Goal: Task Accomplishment & Management: Complete application form

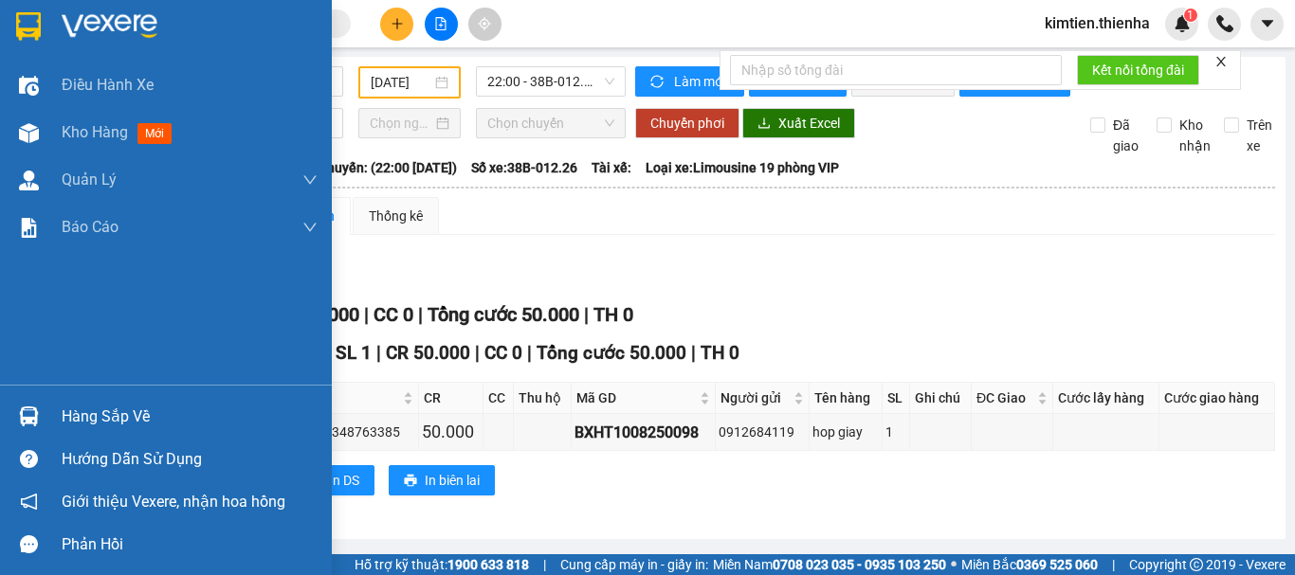
click at [32, 14] on img at bounding box center [28, 26] width 25 height 28
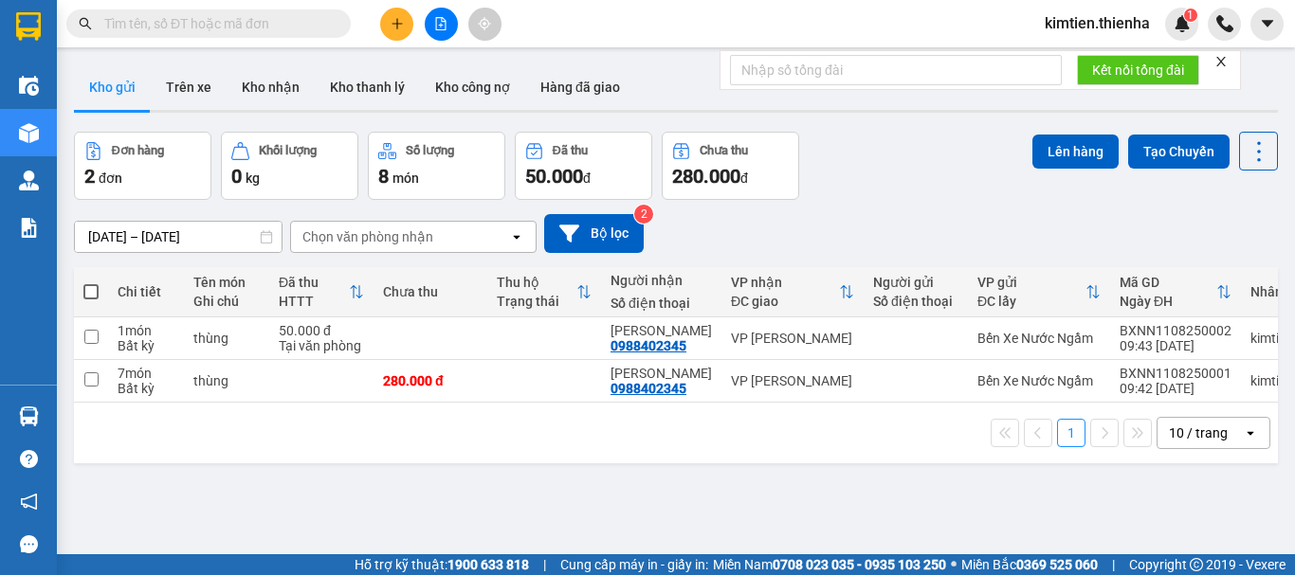
click at [402, 15] on button at bounding box center [396, 24] width 33 height 33
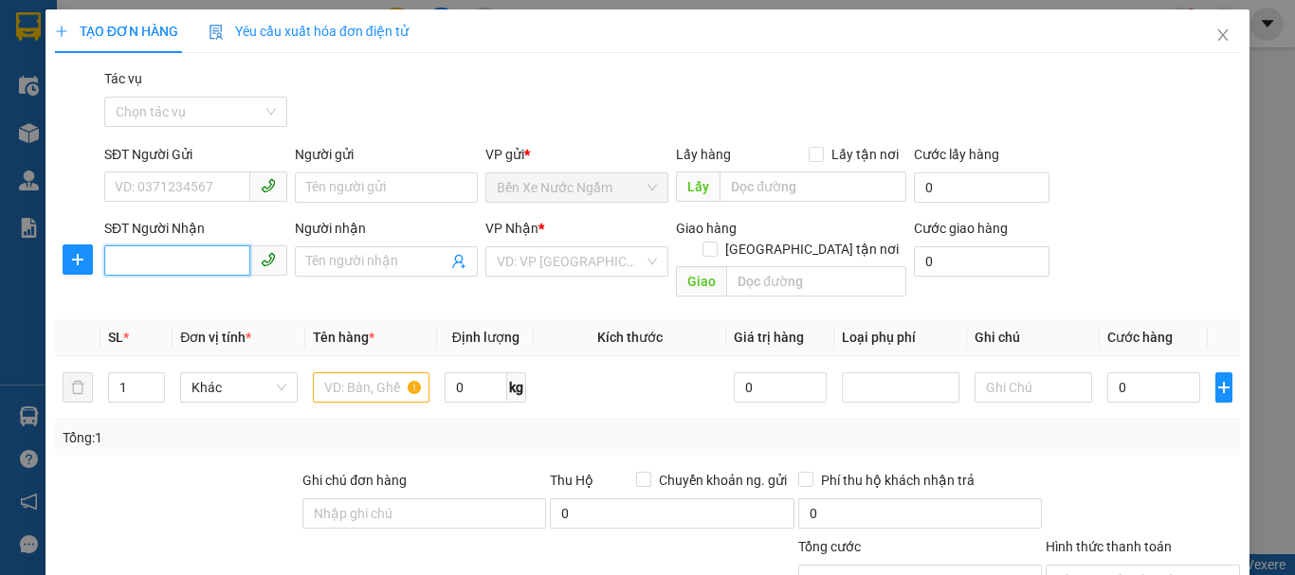
click at [148, 266] on input "SĐT Người Nhận" at bounding box center [177, 261] width 146 height 30
click at [161, 294] on div "0969626556 - c thơ" at bounding box center [194, 299] width 158 height 21
type input "0969626556"
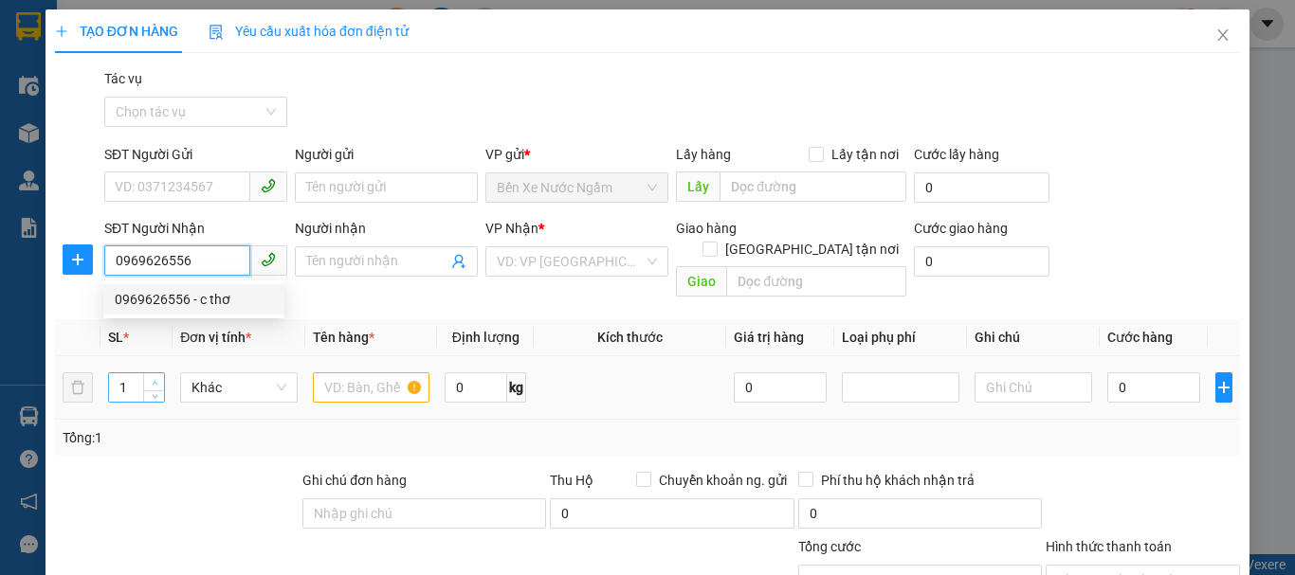
type input "c thơ"
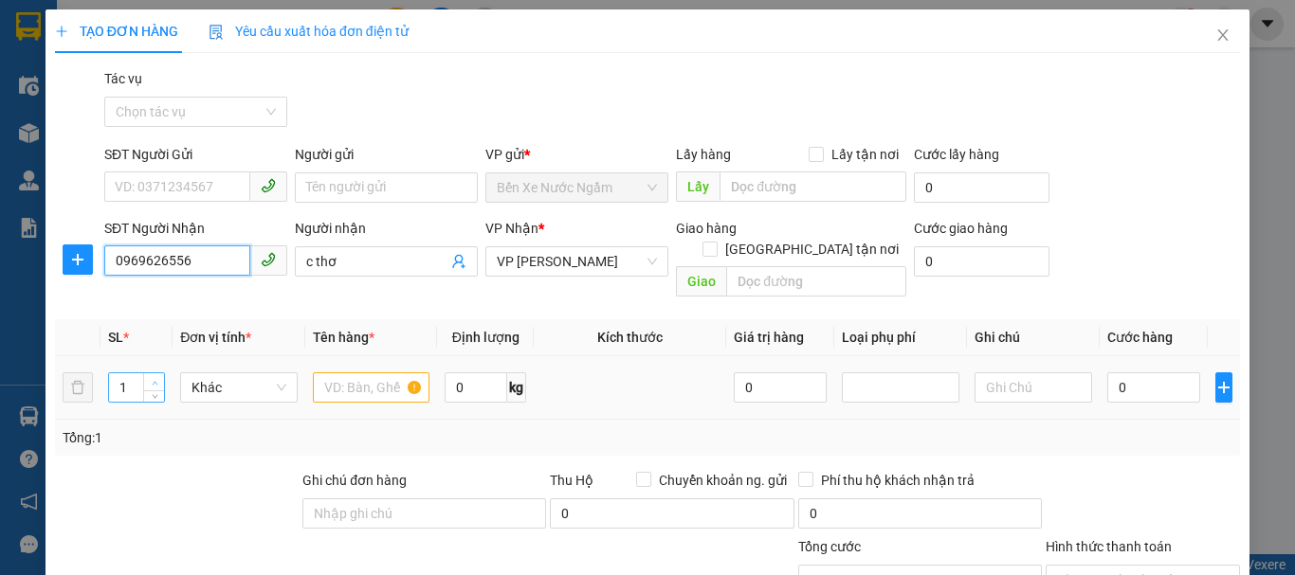
type input "0969626556"
click at [153, 374] on span "Increase Value" at bounding box center [153, 382] width 21 height 17
type input "2"
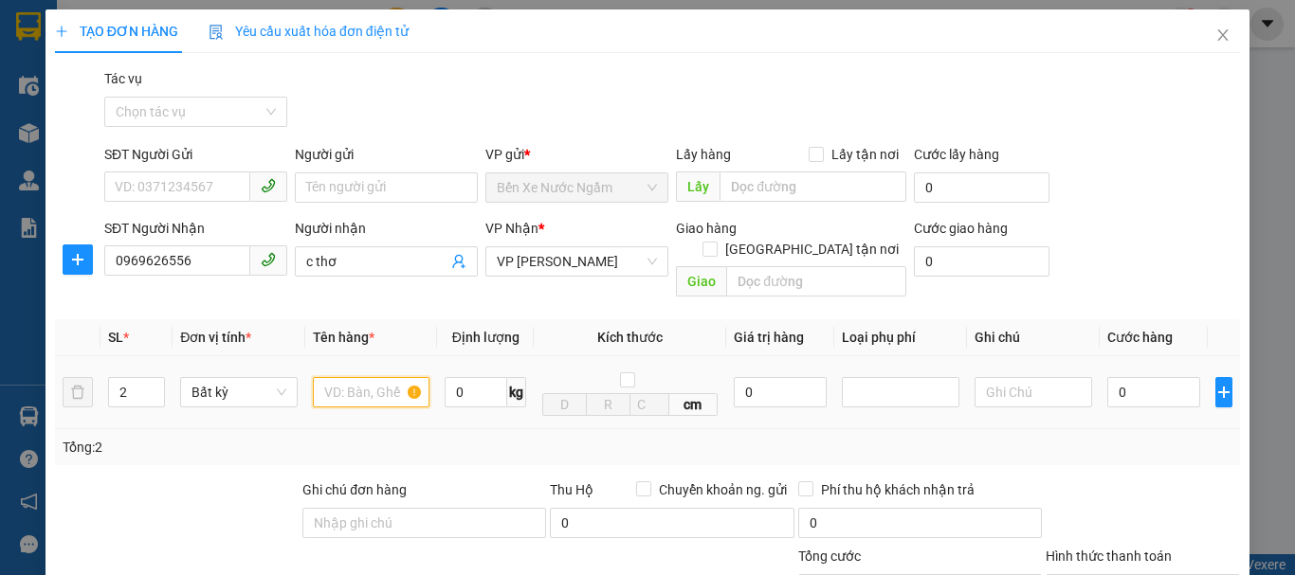
click at [323, 378] on input "text" at bounding box center [372, 392] width 118 height 30
type input "xop"
click at [1126, 377] on input "0" at bounding box center [1153, 392] width 93 height 30
type input "1"
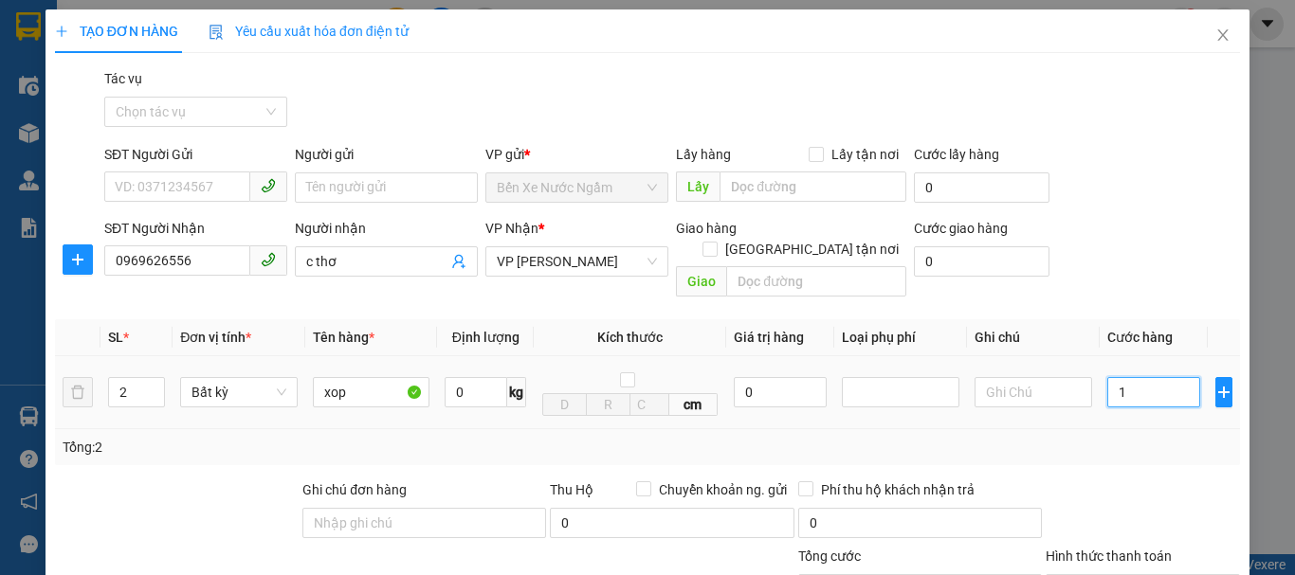
type input "1"
type input "10"
type input "100"
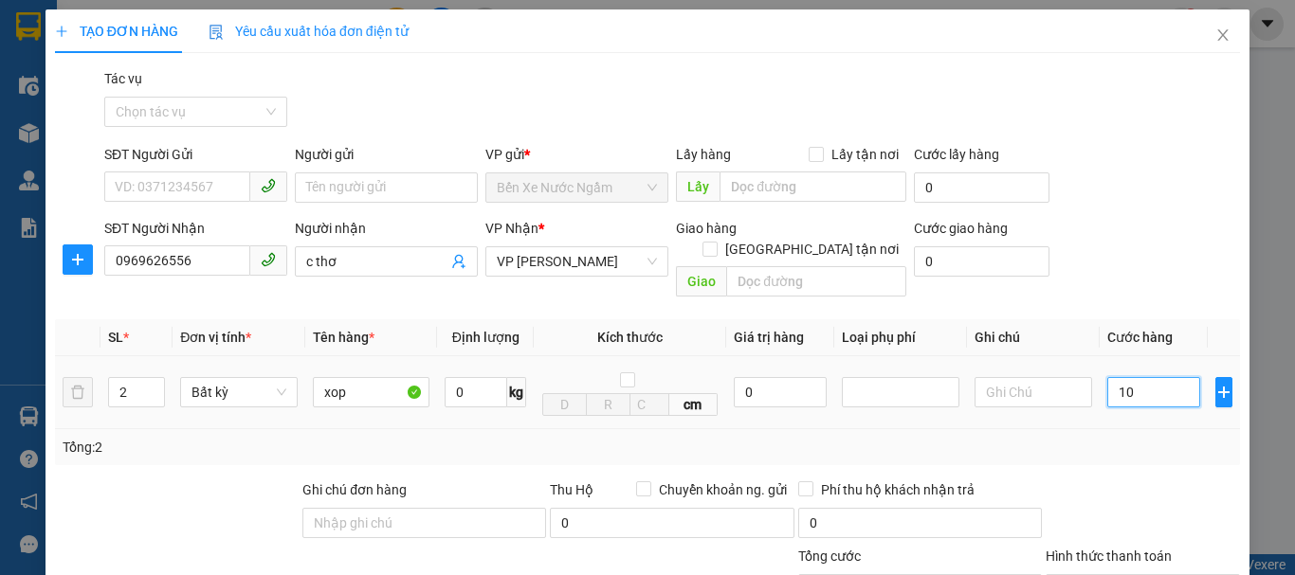
type input "100"
type input "1.000"
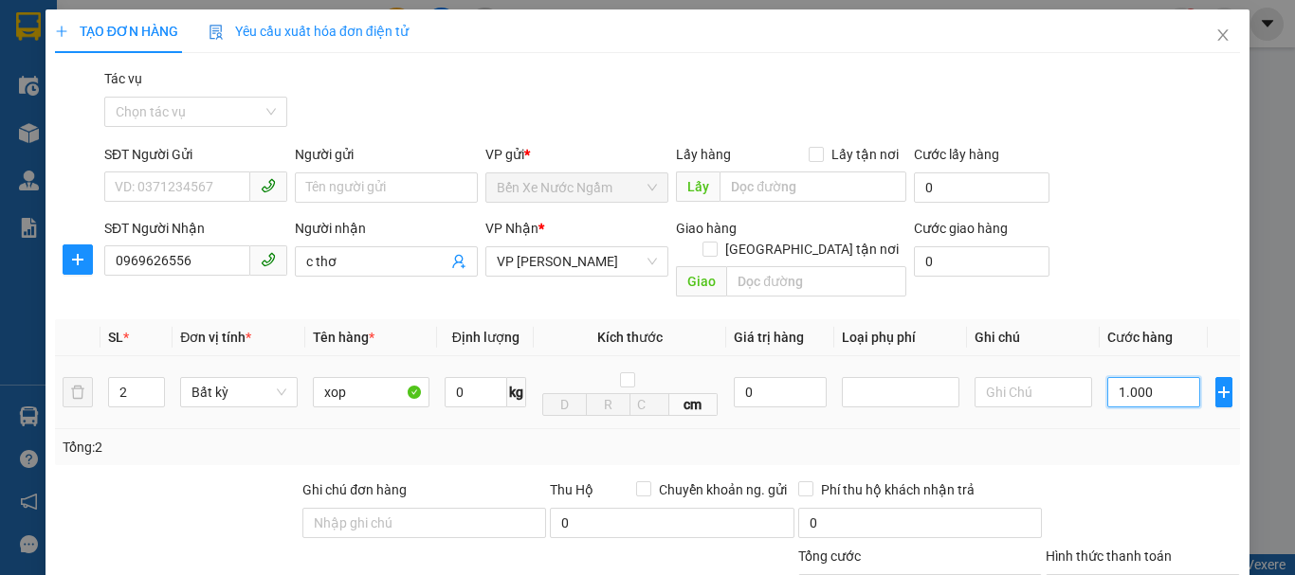
type input "10.000"
type input "100.000"
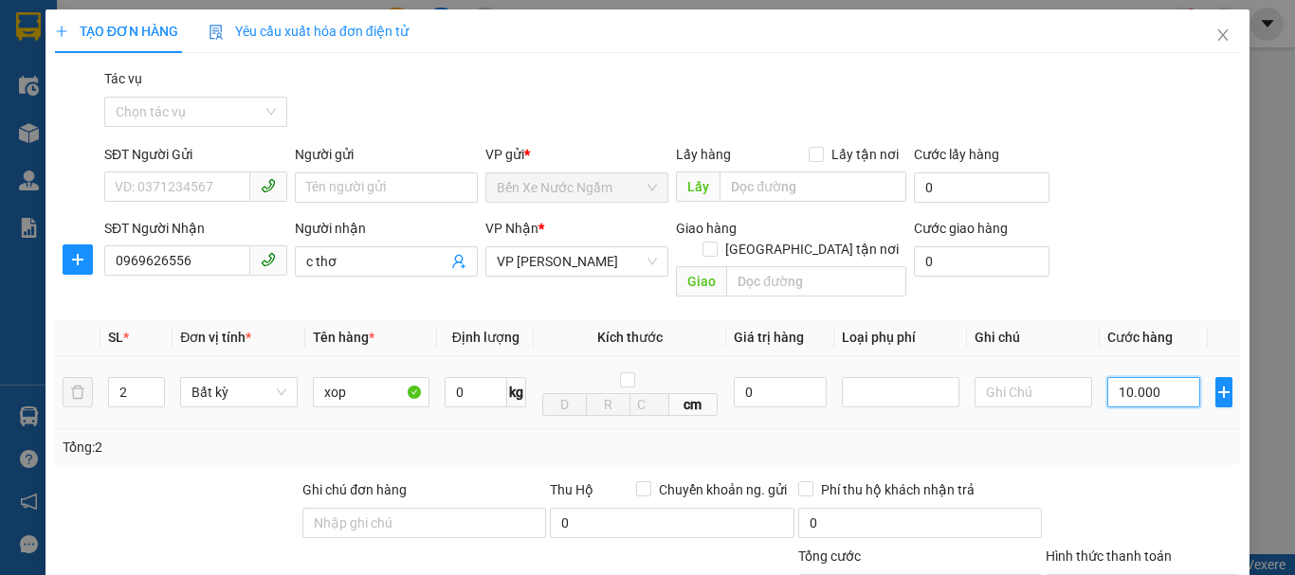
type input "100.000"
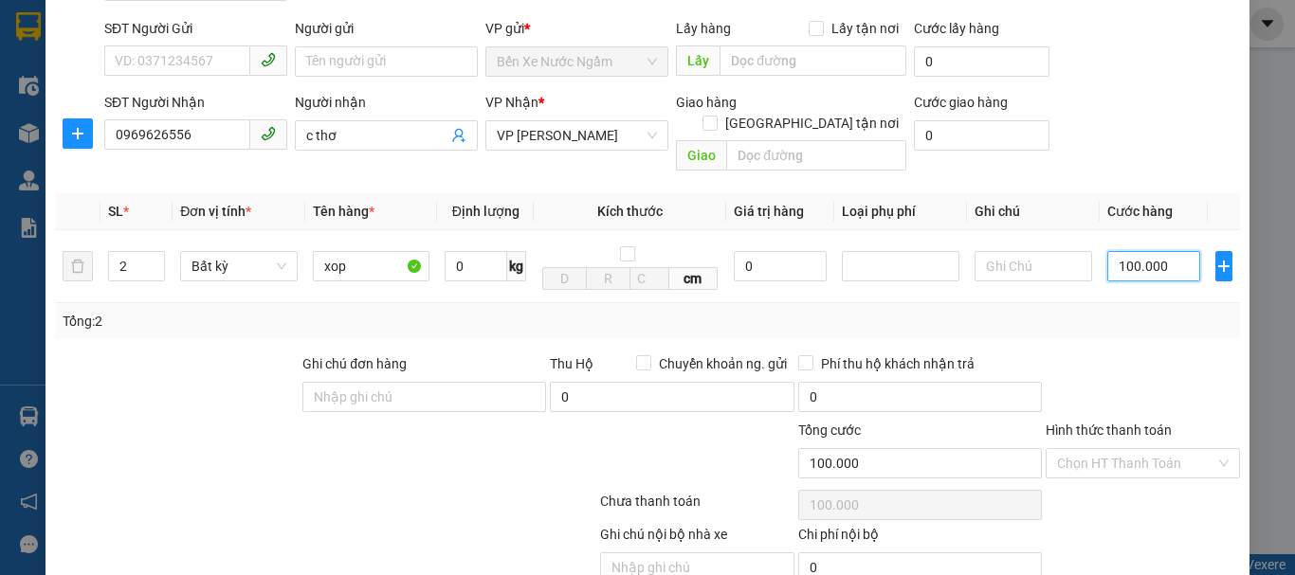
scroll to position [190, 0]
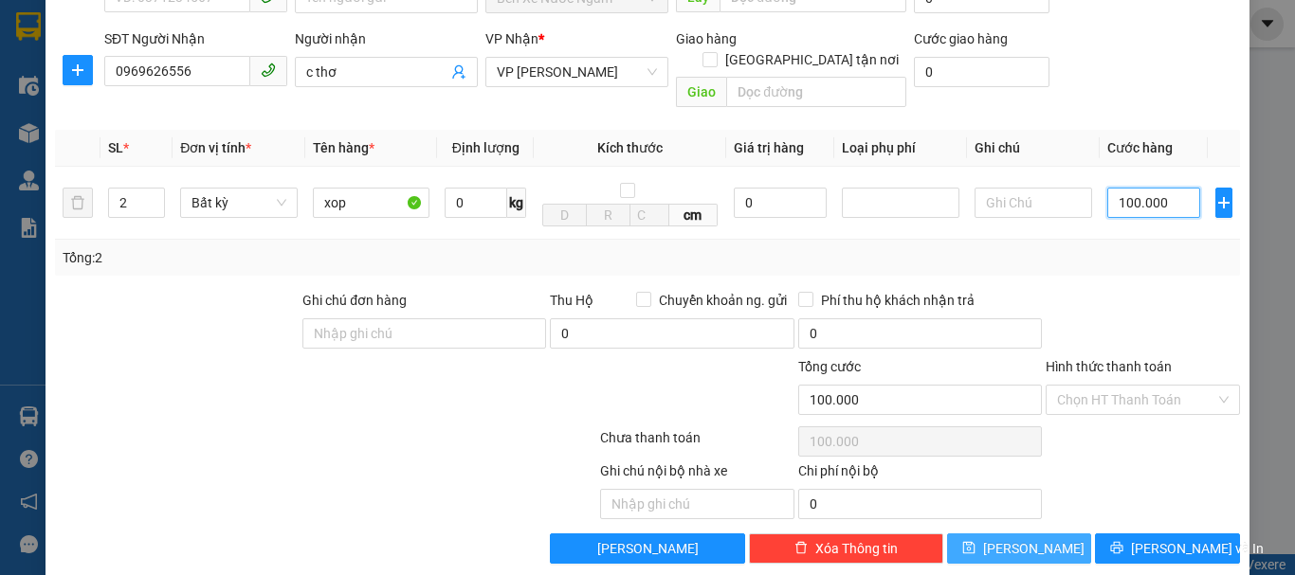
type input "100.000"
click at [1033, 534] on button "[PERSON_NAME]" at bounding box center [1019, 549] width 145 height 30
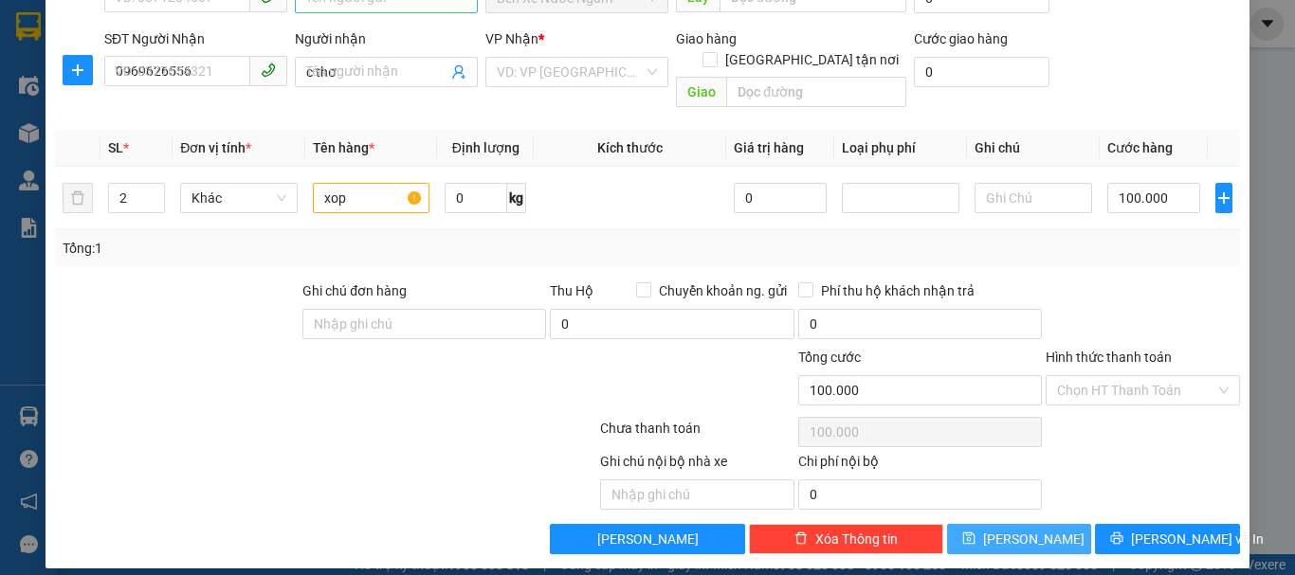
type input "1"
type input "0"
